Goal: Task Accomplishment & Management: Complete application form

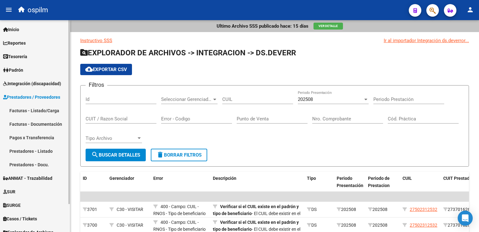
click at [23, 108] on link "Facturas - Listado/Carga" at bounding box center [35, 110] width 70 height 13
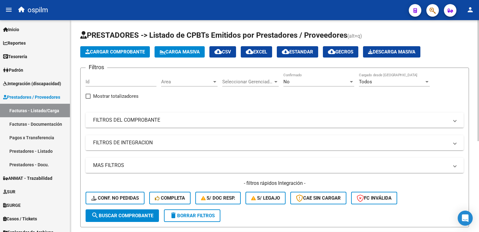
click at [112, 51] on span "Cargar Comprobante" at bounding box center [115, 52] width 60 height 6
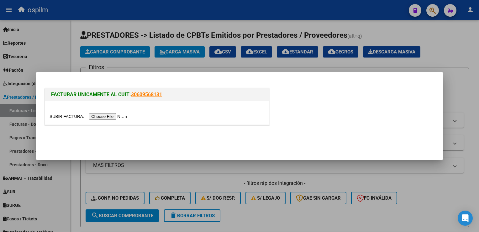
click at [102, 115] on input "file" at bounding box center [89, 116] width 79 height 7
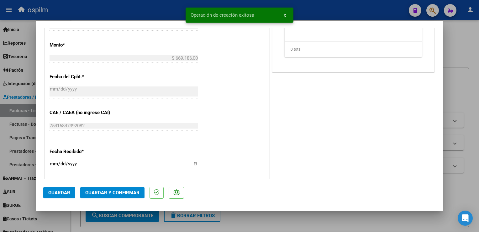
scroll to position [314, 0]
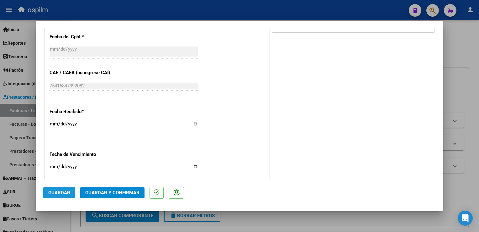
click at [61, 192] on span "Guardar" at bounding box center [59, 193] width 22 height 6
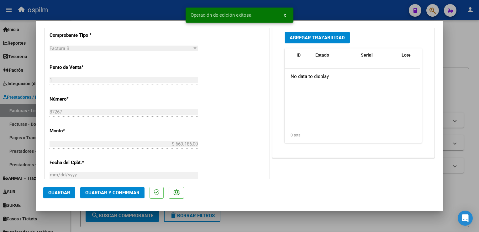
scroll to position [31, 0]
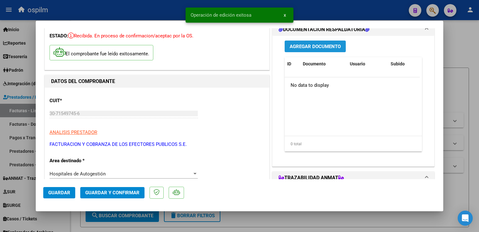
click at [314, 48] on span "Agregar Documento" at bounding box center [315, 47] width 51 height 6
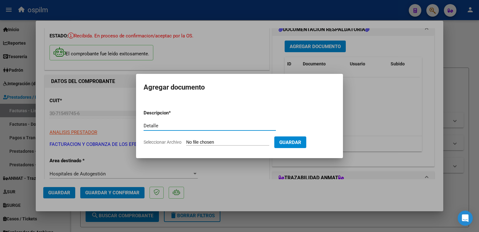
type input "Detalle"
click at [201, 143] on input "Seleccionar Archivo" at bounding box center [227, 142] width 83 height 6
type input "C:\fakepath\Anexo87267.pdf"
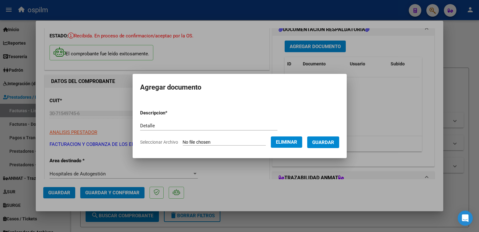
click at [324, 144] on span "Guardar" at bounding box center [324, 142] width 22 height 6
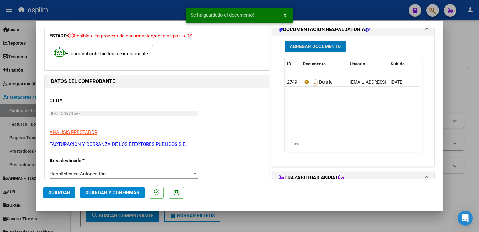
click at [111, 193] on span "Guardar y Confirmar" at bounding box center [112, 193] width 54 height 6
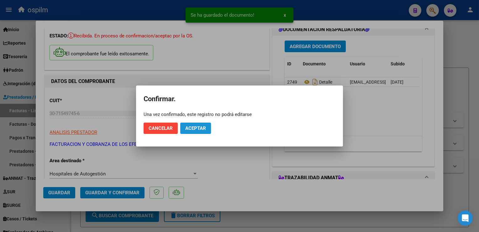
click at [197, 126] on span "Aceptar" at bounding box center [195, 128] width 21 height 6
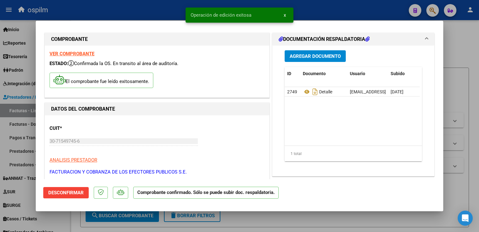
scroll to position [0, 0]
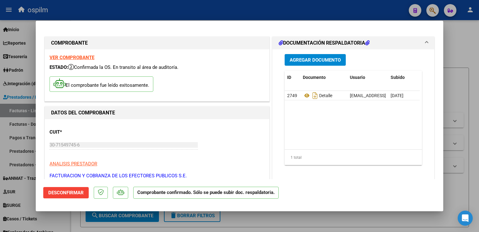
click at [467, 55] on div at bounding box center [239, 116] width 479 height 232
